Goal: Find specific page/section: Find specific page/section

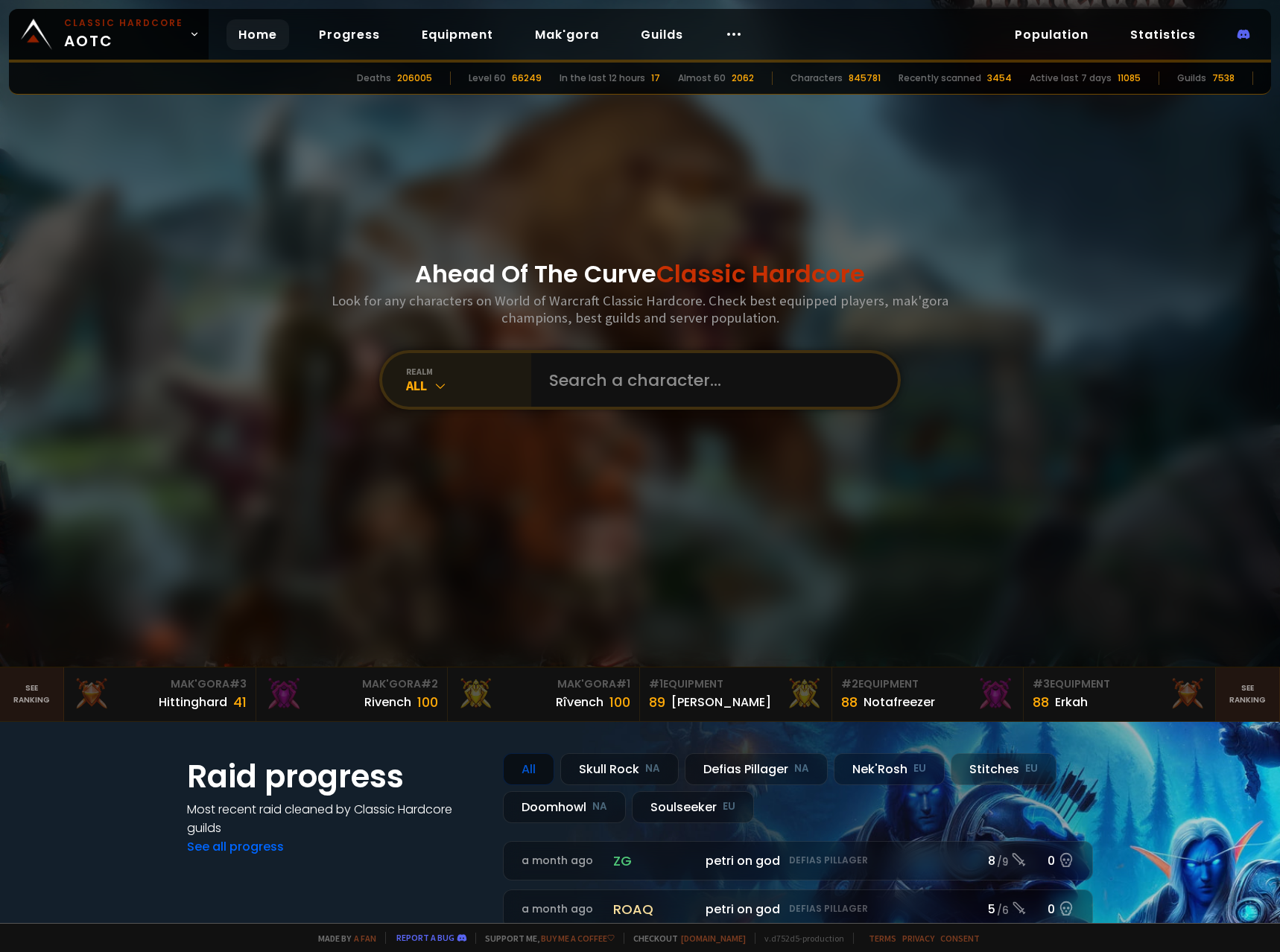
click at [465, 382] on div "All" at bounding box center [468, 386] width 125 height 17
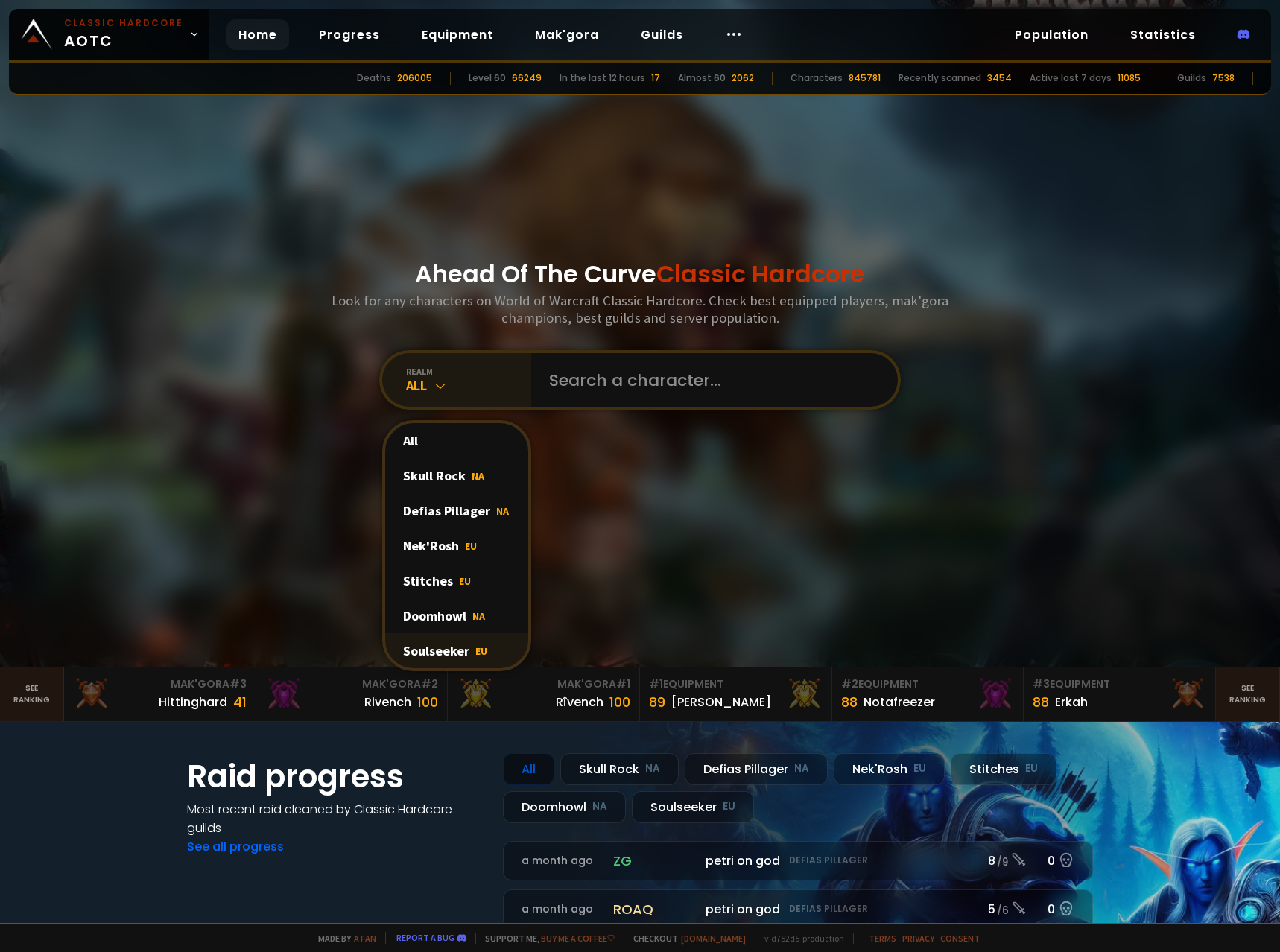
click at [476, 655] on span "EU" at bounding box center [482, 651] width 12 height 13
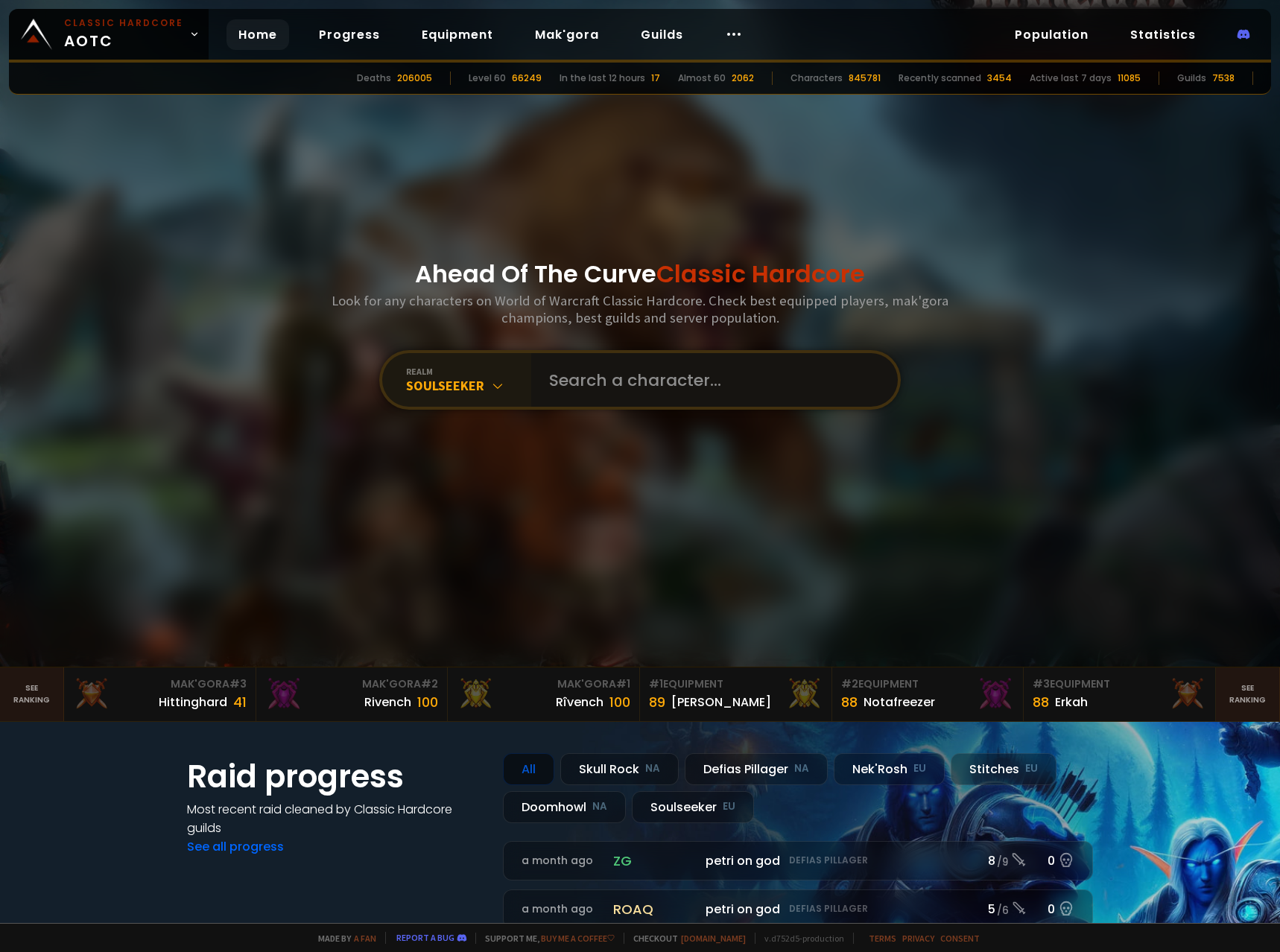
click at [613, 397] on input "text" at bounding box center [710, 380] width 340 height 54
type input "Blinkybean"
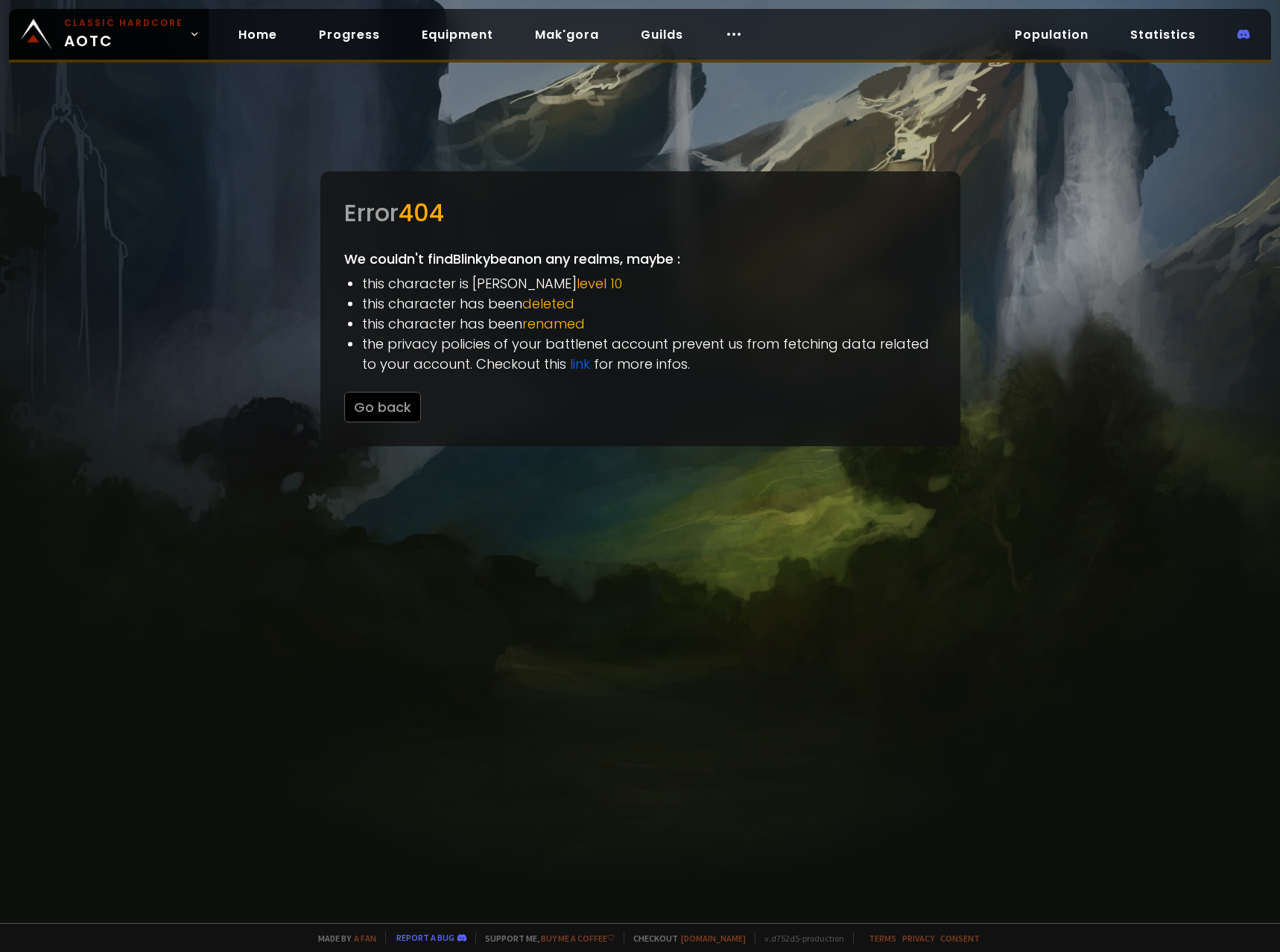
drag, startPoint x: 593, startPoint y: 696, endPoint x: 611, endPoint y: 687, distance: 20.1
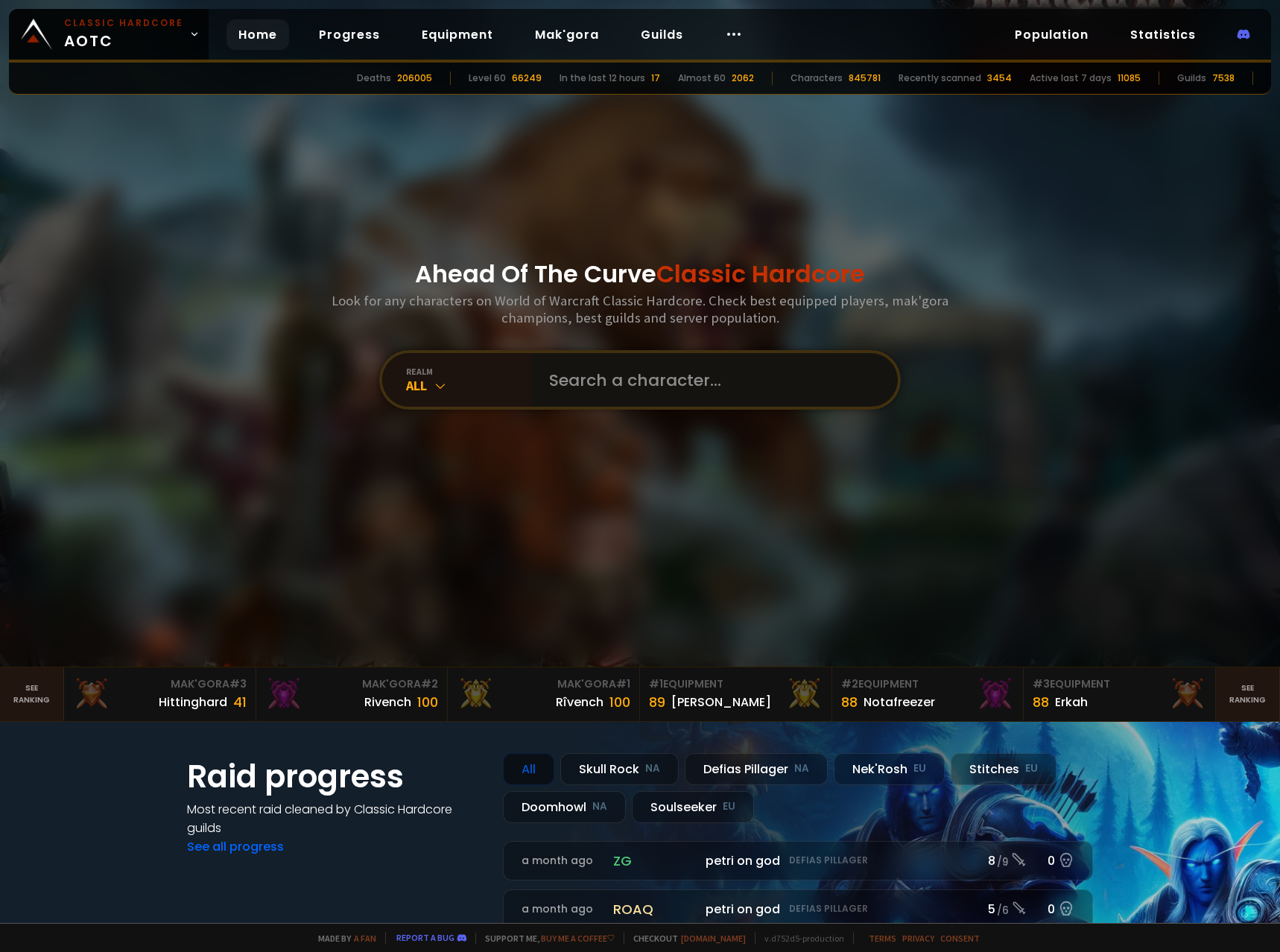
click at [603, 393] on input "text" at bounding box center [710, 380] width 340 height 54
type input "Blinkusbeanus"
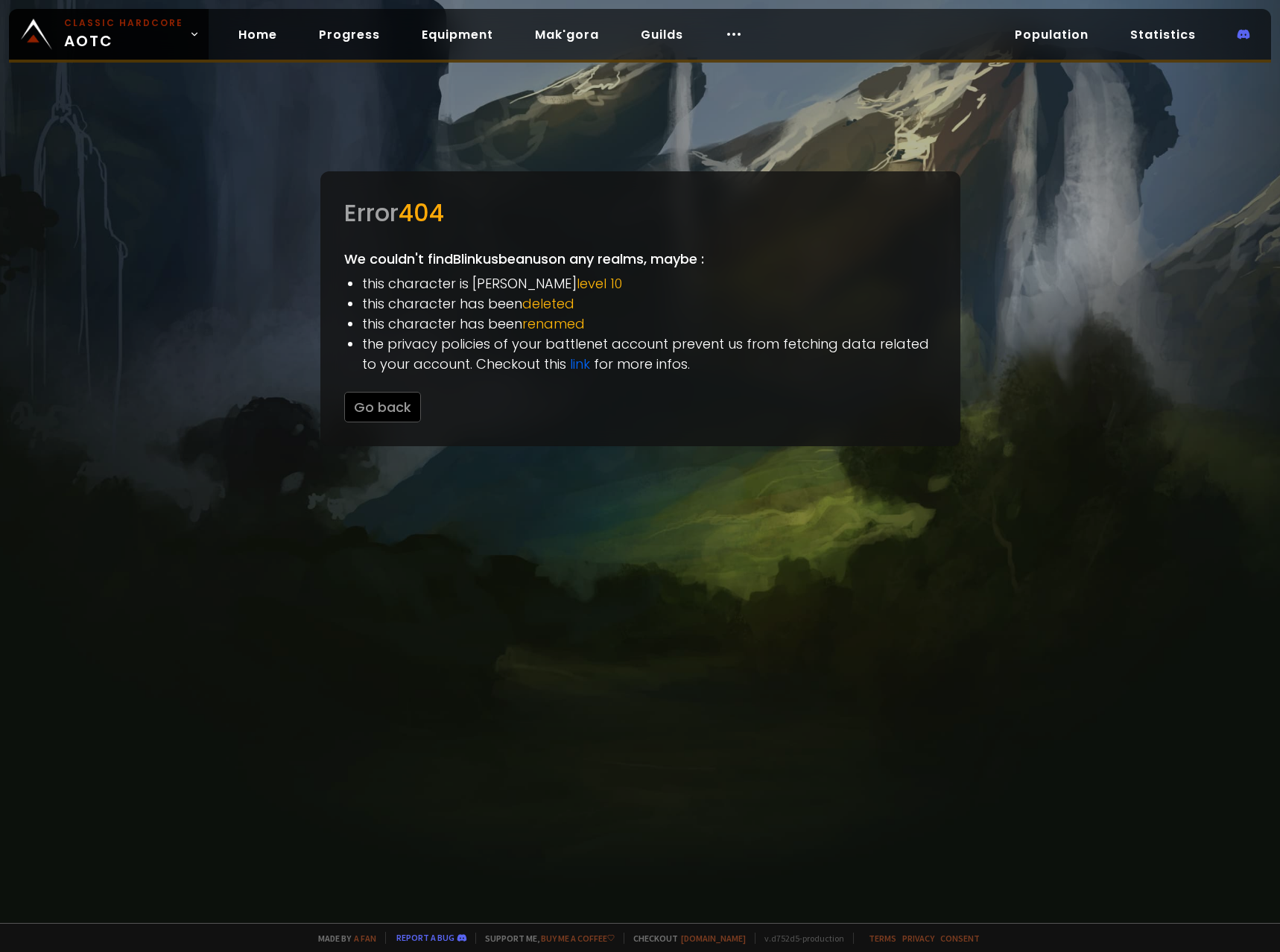
drag, startPoint x: 525, startPoint y: 492, endPoint x: 516, endPoint y: 446, distance: 46.9
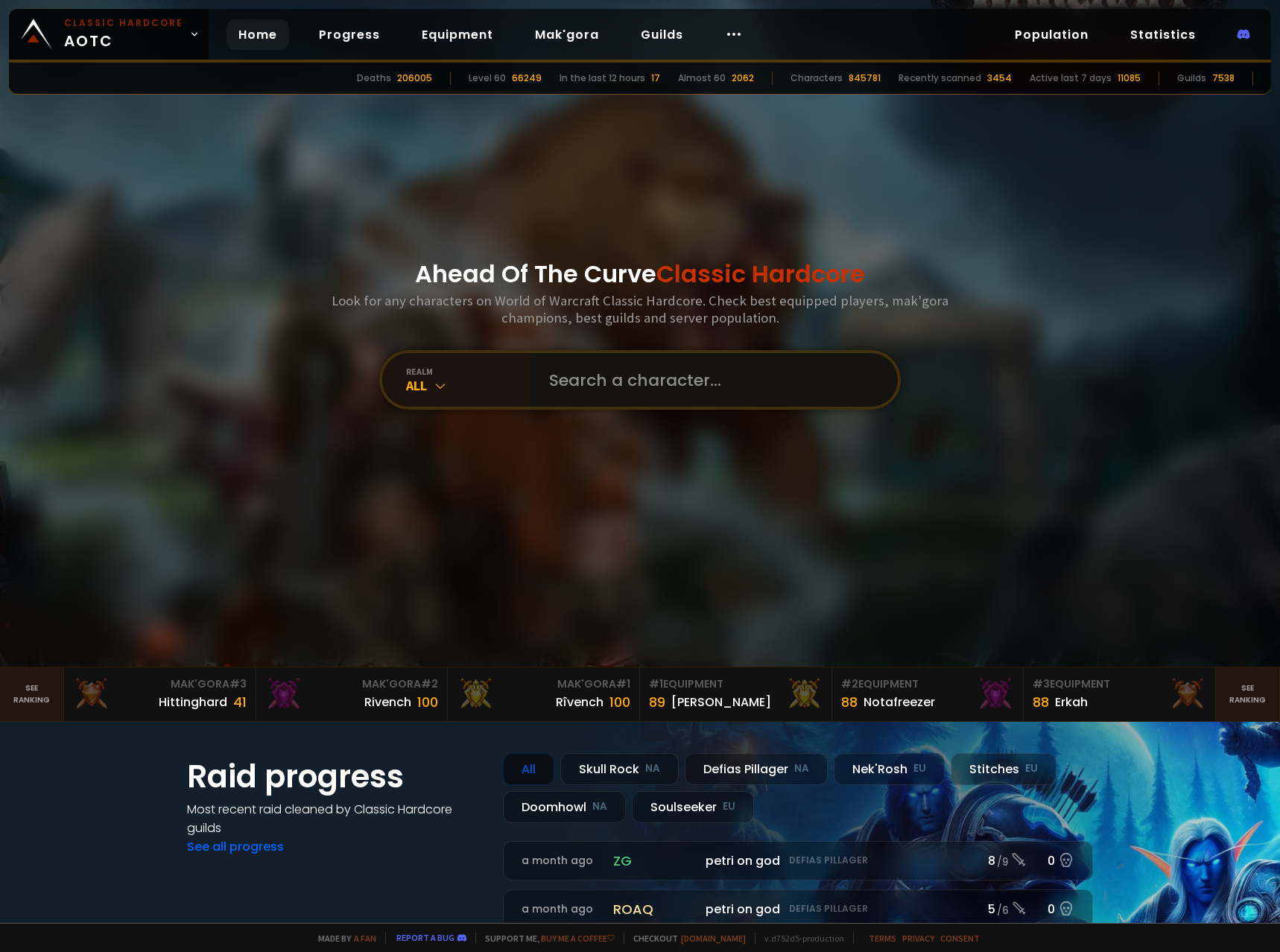
click at [608, 400] on input "text" at bounding box center [710, 380] width 340 height 54
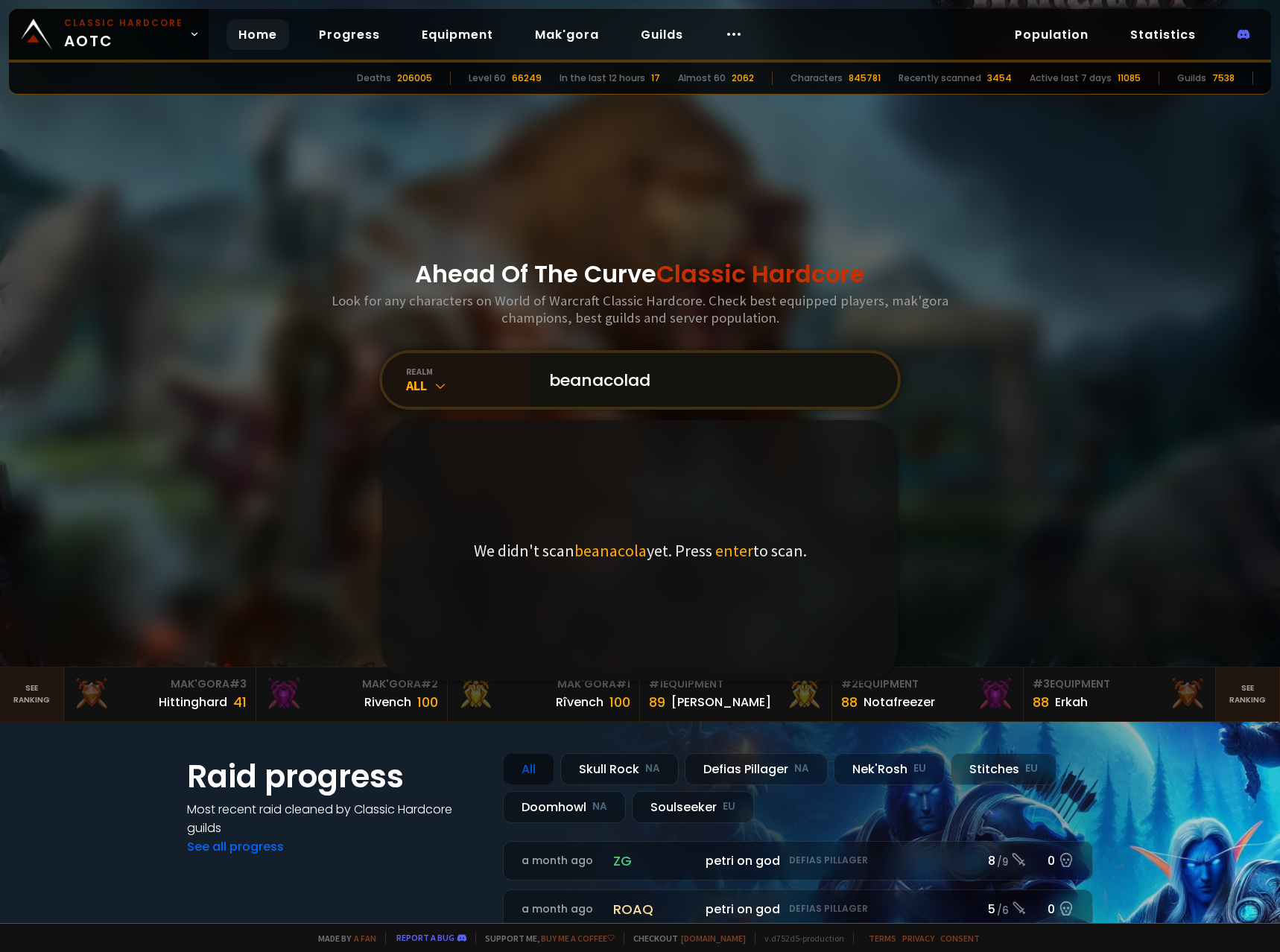
type input "beanacolada"
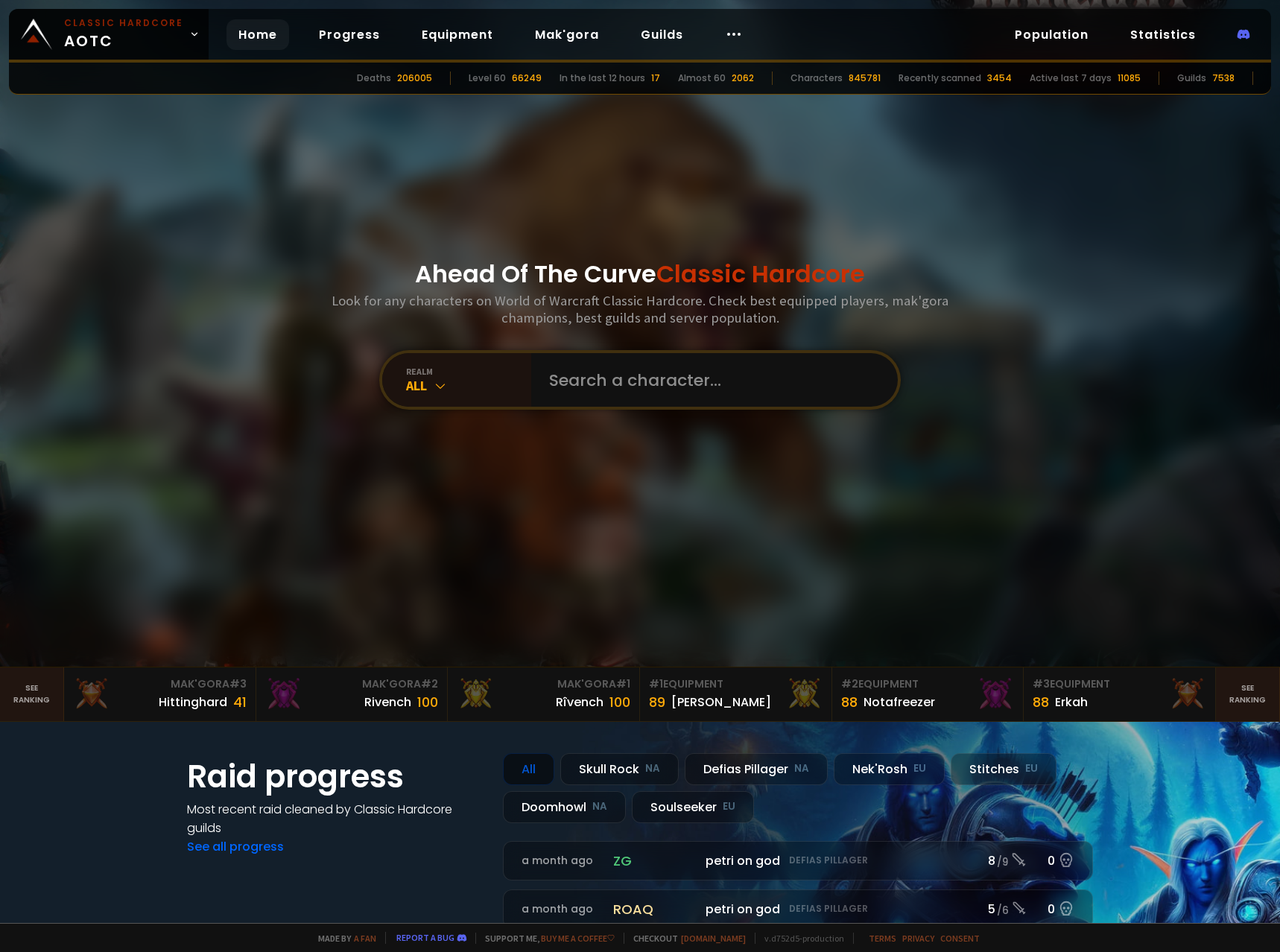
drag, startPoint x: 473, startPoint y: 565, endPoint x: 544, endPoint y: 543, distance: 74.3
click at [473, 565] on div "Ahead Of The Curve Classic Hardcore Look for any characters on World of Warcraf…" at bounding box center [640, 334] width 898 height 667
click at [690, 370] on input "text" at bounding box center [710, 380] width 340 height 54
click at [357, 529] on div "Ahead Of The Curve Classic Hardcore Look for any characters on World of Warcraf…" at bounding box center [640, 334] width 898 height 667
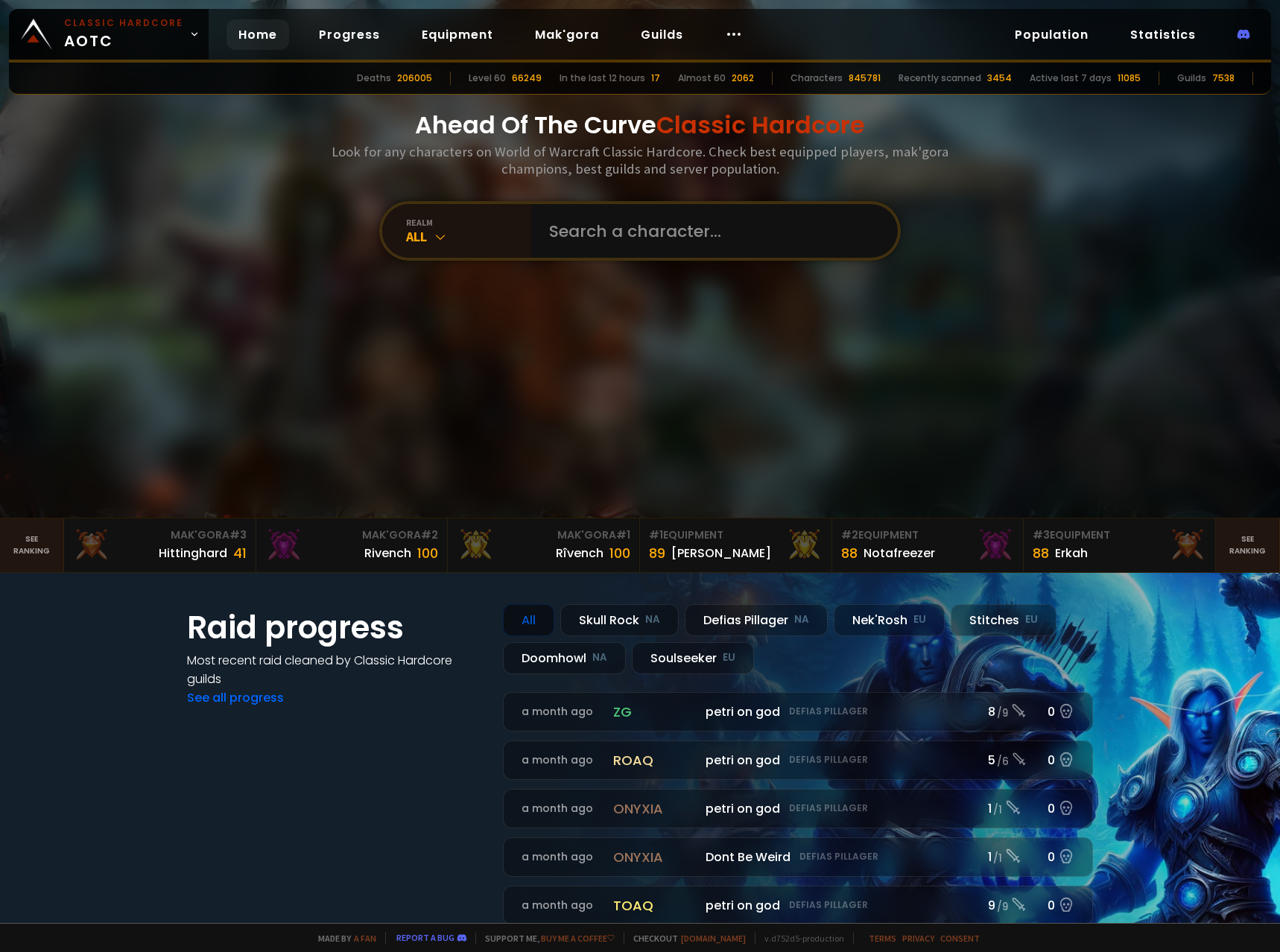
scroll to position [75, 0]
